Goal: Task Accomplishment & Management: Manage account settings

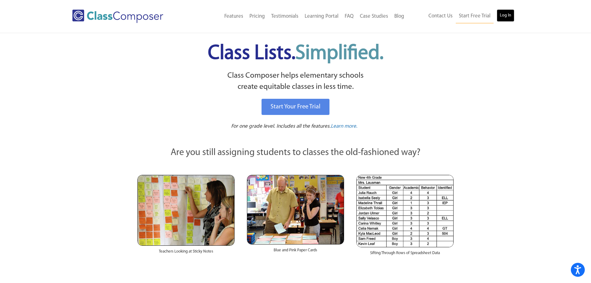
click at [505, 16] on link "Log In" at bounding box center [506, 15] width 18 height 12
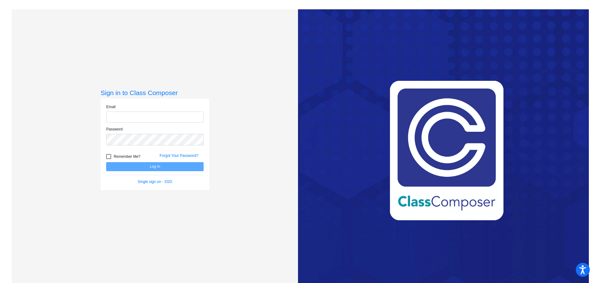
type input "[EMAIL_ADDRESS][DOMAIN_NAME]"
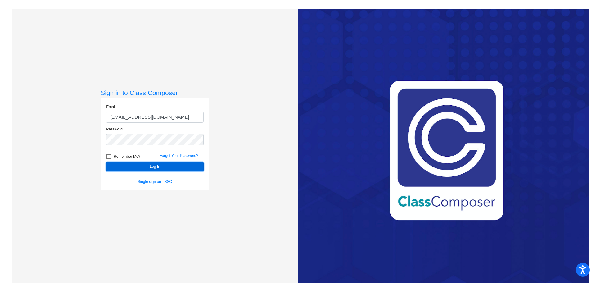
click at [162, 167] on button "Log In" at bounding box center [154, 166] width 97 height 9
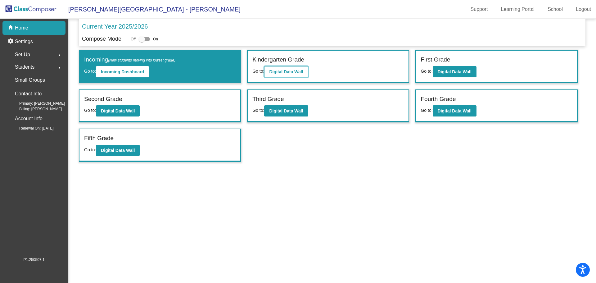
click at [293, 69] on b "Digital Data Wall" at bounding box center [286, 71] width 34 height 5
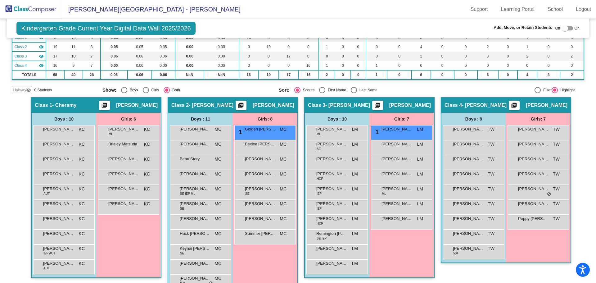
scroll to position [78, 0]
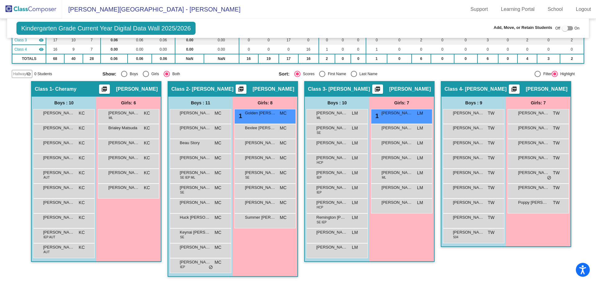
click at [563, 27] on div at bounding box center [565, 28] width 6 height 6
checkbox input "true"
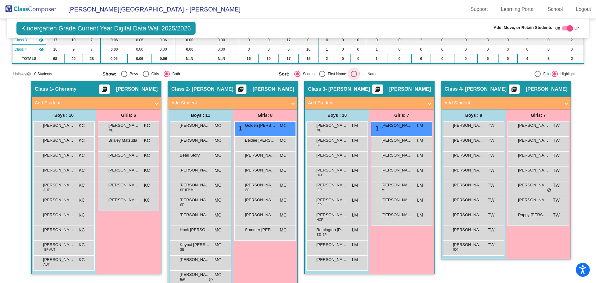
click at [357, 72] on div "Last Name" at bounding box center [367, 74] width 20 height 6
click at [354, 77] on input "Last Name" at bounding box center [354, 77] width 0 height 0
radio input "true"
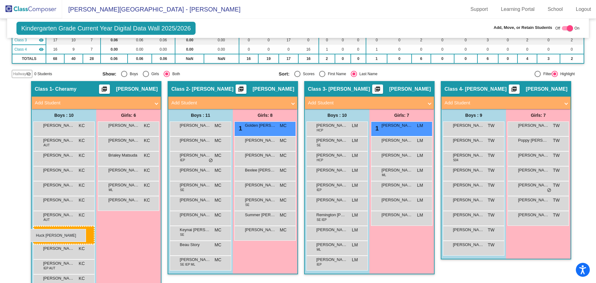
drag, startPoint x: 211, startPoint y: 251, endPoint x: 30, endPoint y: 229, distance: 182.0
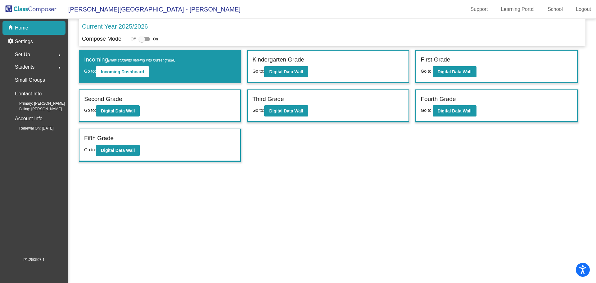
click at [479, 71] on div "First Grade Go to: Digital Data Wall" at bounding box center [496, 67] width 161 height 32
click at [461, 76] on button "Digital Data Wall" at bounding box center [455, 71] width 44 height 11
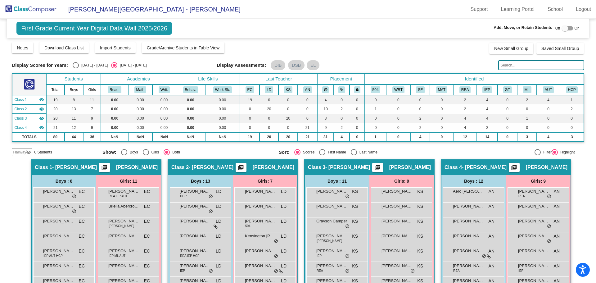
click at [562, 29] on div at bounding box center [565, 28] width 6 height 6
checkbox input "true"
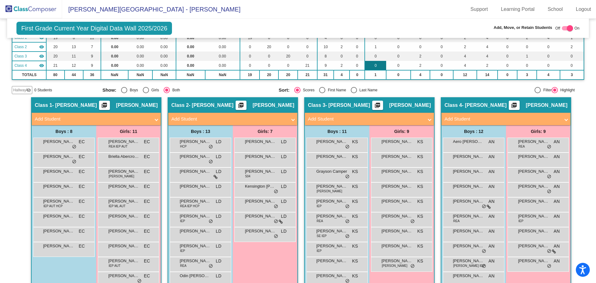
scroll to position [93, 0]
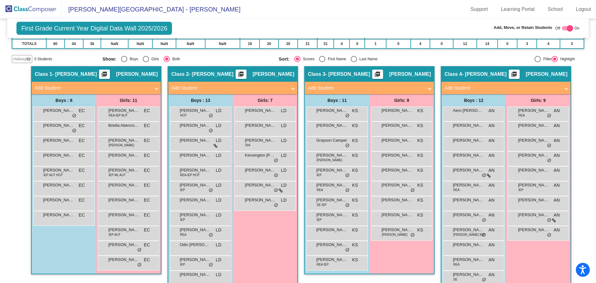
click at [353, 60] on div "Select an option" at bounding box center [354, 59] width 6 height 6
click at [354, 62] on input "Last Name" at bounding box center [354, 62] width 0 height 0
radio input "true"
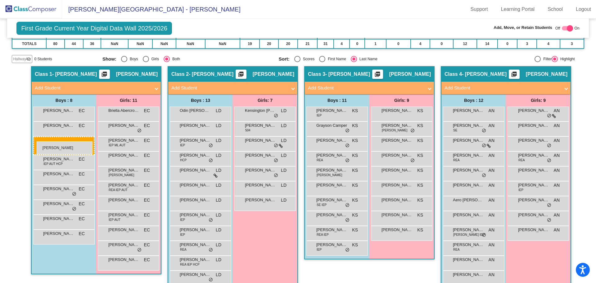
drag, startPoint x: 332, startPoint y: 162, endPoint x: 37, endPoint y: 141, distance: 295.9
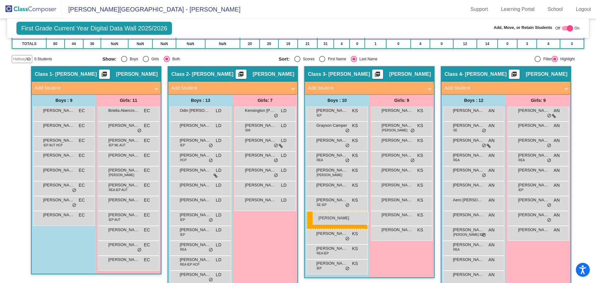
drag, startPoint x: 56, startPoint y: 234, endPoint x: 313, endPoint y: 211, distance: 257.1
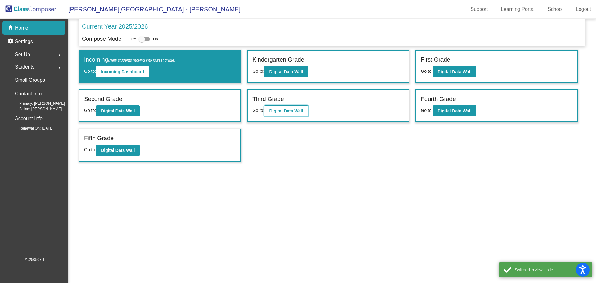
click at [286, 112] on b "Digital Data Wall" at bounding box center [286, 110] width 34 height 5
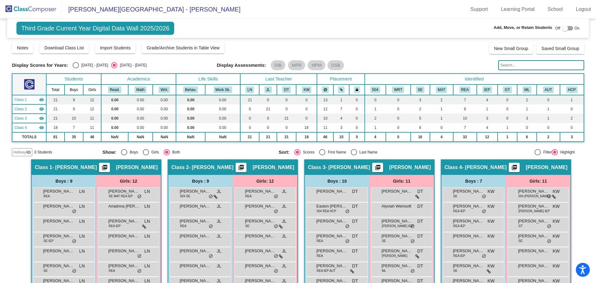
click at [563, 29] on div at bounding box center [565, 28] width 6 height 6
checkbox input "true"
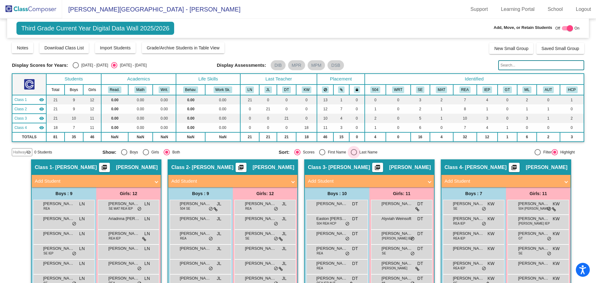
click at [352, 152] on div "Select an option" at bounding box center [354, 152] width 6 height 6
click at [354, 155] on input "Last Name" at bounding box center [354, 155] width 0 height 0
radio input "true"
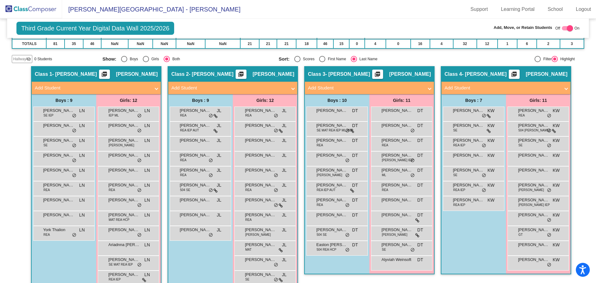
scroll to position [106, 0]
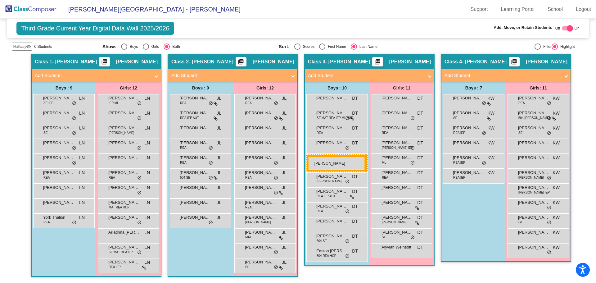
drag, startPoint x: 468, startPoint y: 163, endPoint x: 309, endPoint y: 157, distance: 159.3
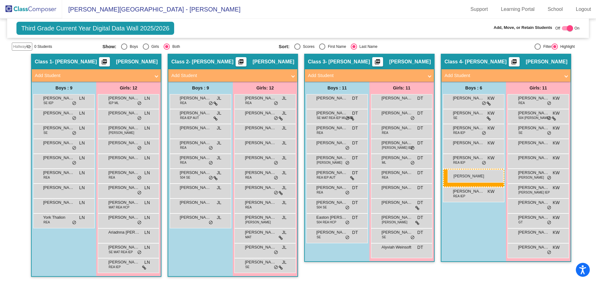
drag, startPoint x: 323, startPoint y: 206, endPoint x: 448, endPoint y: 169, distance: 130.0
